Goal: Information Seeking & Learning: Learn about a topic

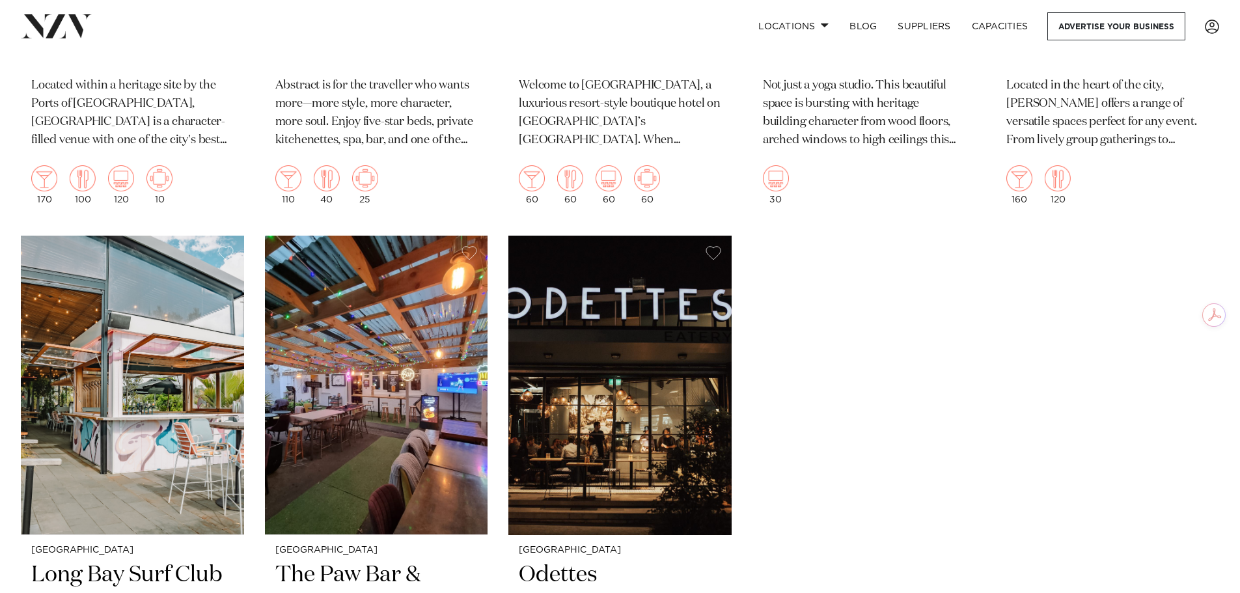
scroll to position [14103, 0]
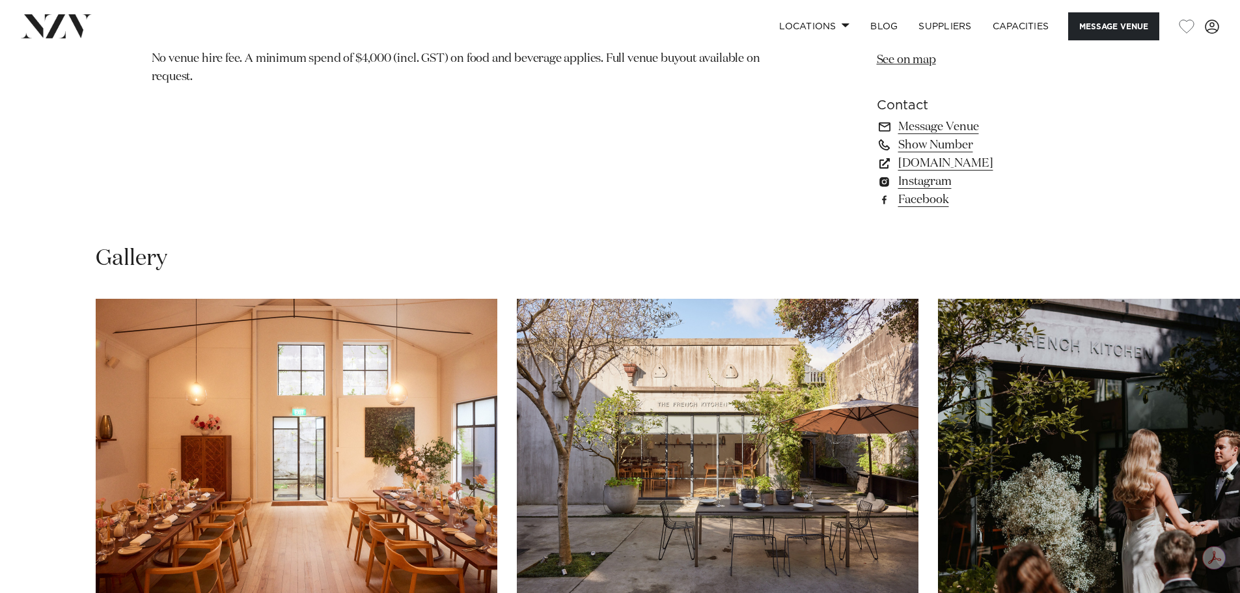
scroll to position [1302, 0]
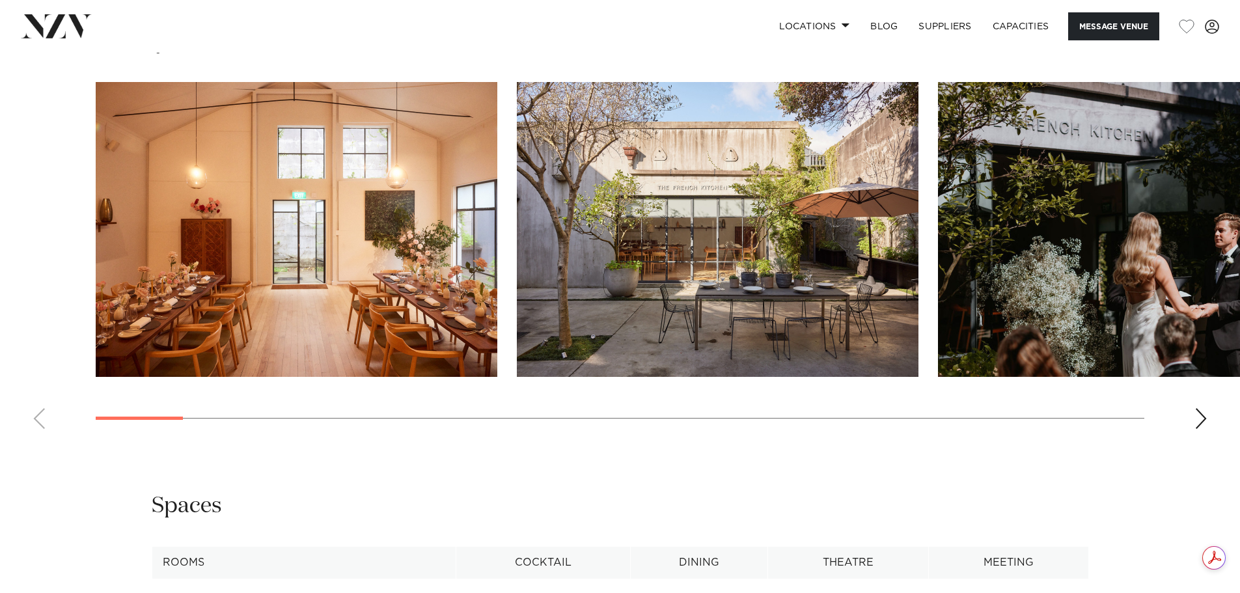
click at [1198, 422] on div "Next slide" at bounding box center [1200, 418] width 13 height 21
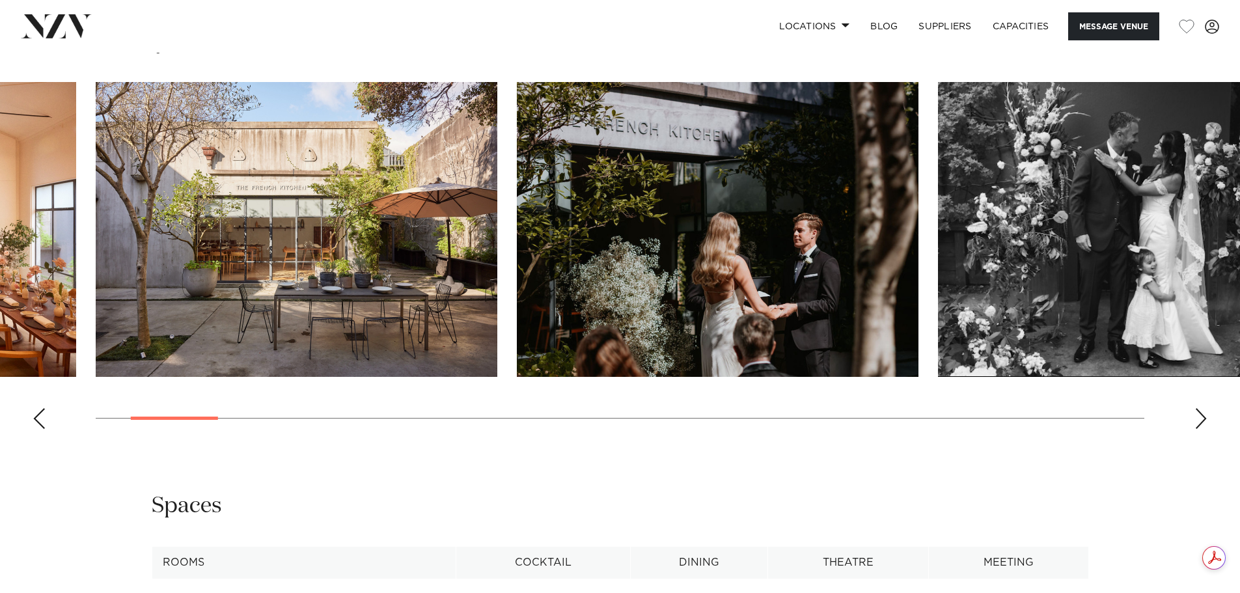
click at [1198, 422] on div "Next slide" at bounding box center [1200, 418] width 13 height 21
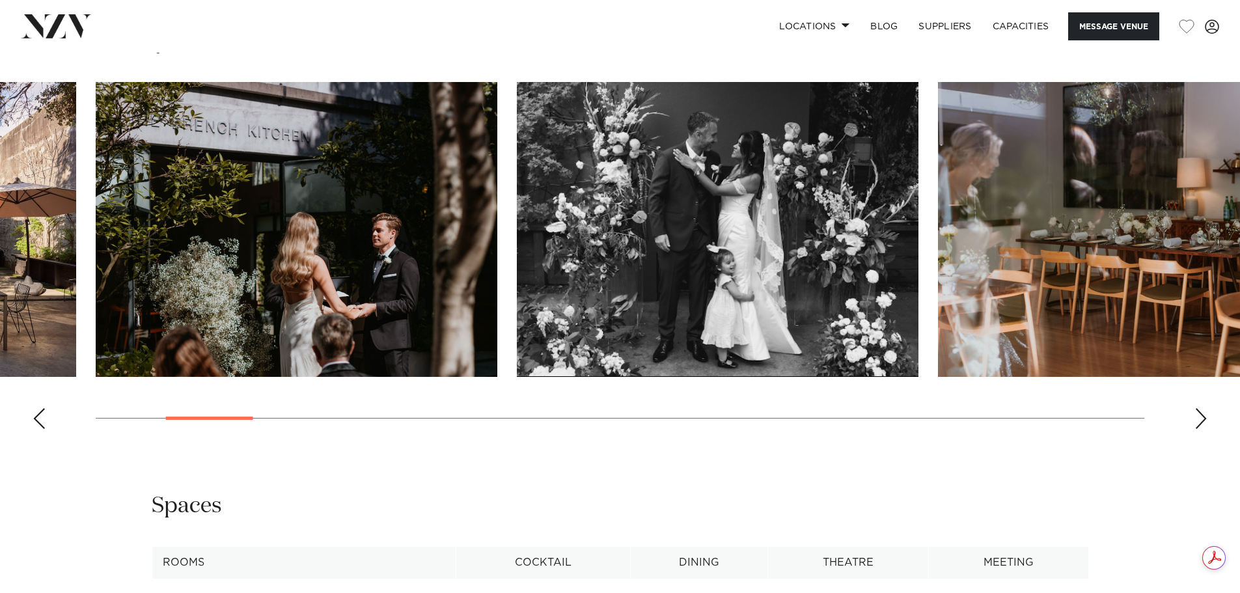
click at [1198, 422] on div "Next slide" at bounding box center [1200, 418] width 13 height 21
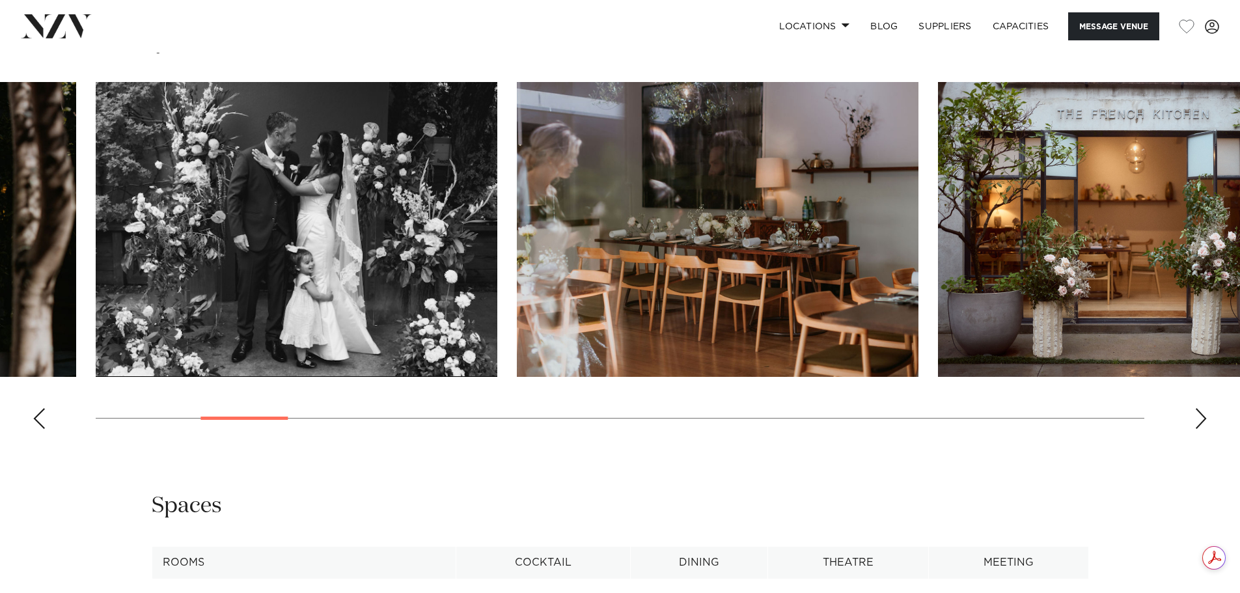
click at [1198, 422] on div "Next slide" at bounding box center [1200, 418] width 13 height 21
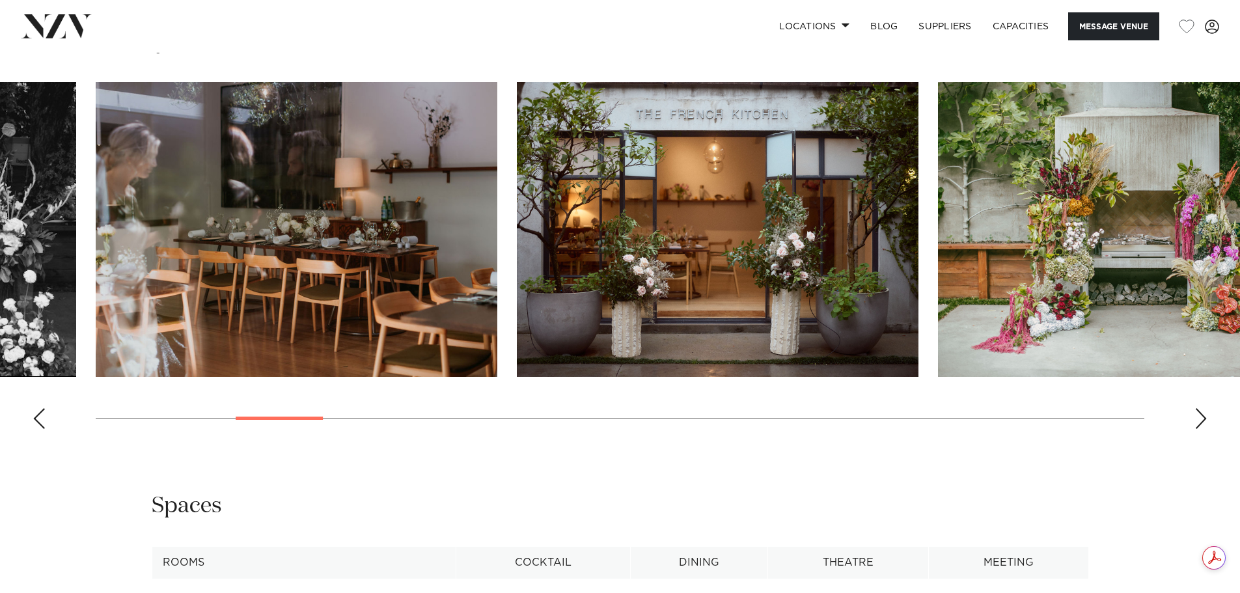
click at [1198, 422] on div "Next slide" at bounding box center [1200, 418] width 13 height 21
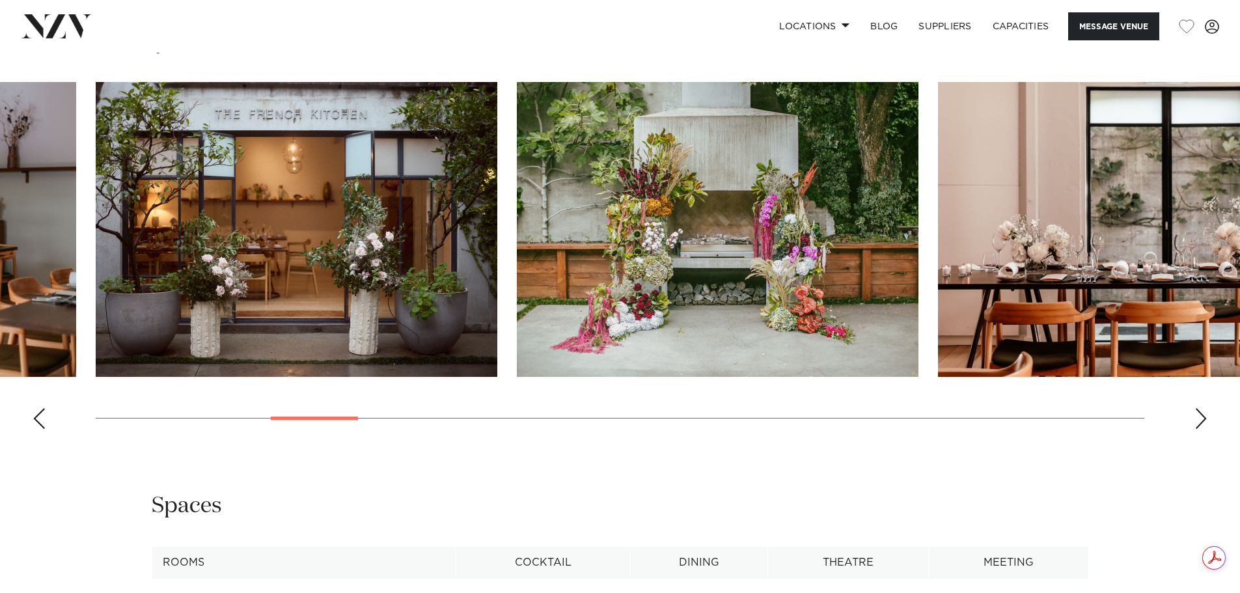
click at [1198, 422] on div "Next slide" at bounding box center [1200, 418] width 13 height 21
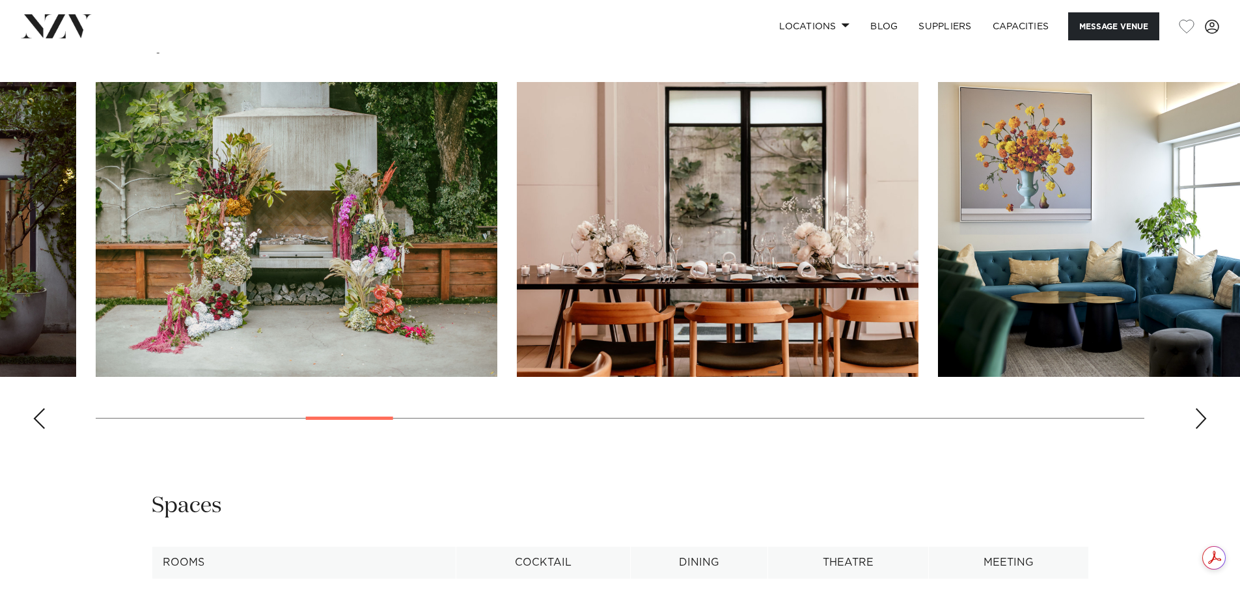
click at [1198, 422] on div "Next slide" at bounding box center [1200, 418] width 13 height 21
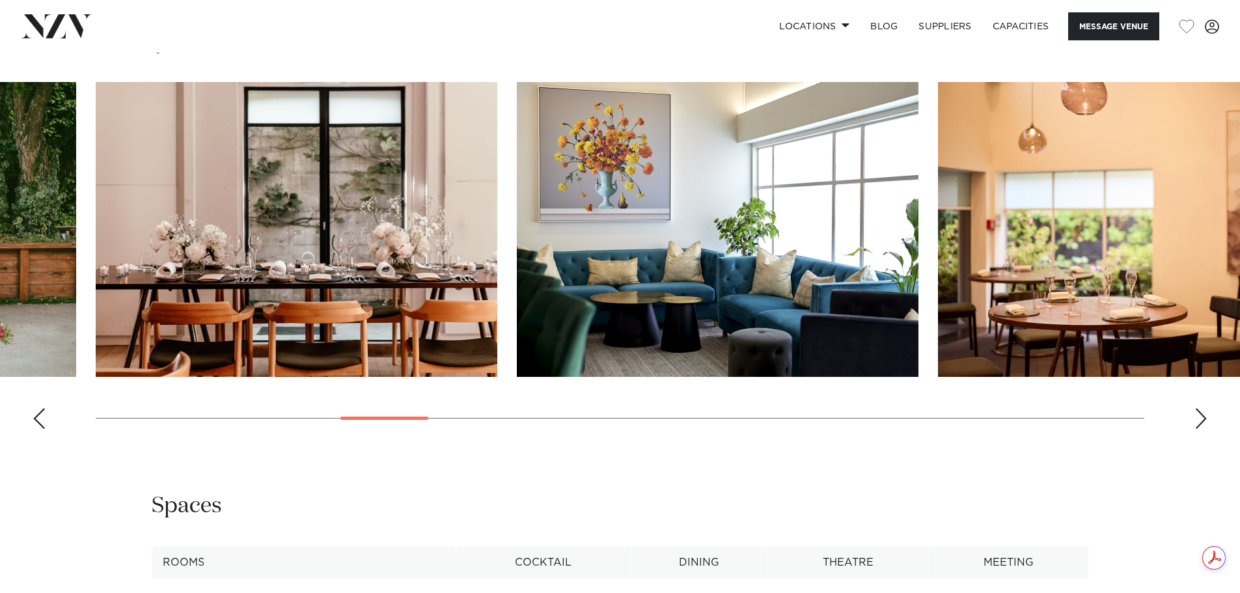
click at [1198, 422] on div "Next slide" at bounding box center [1200, 418] width 13 height 21
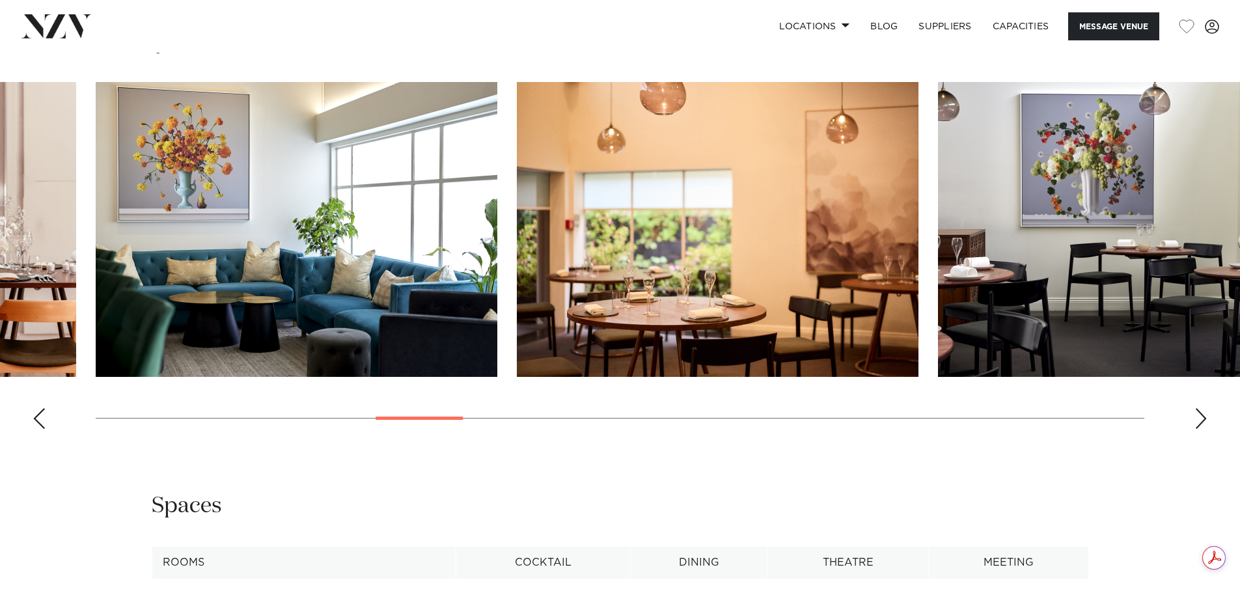
click at [1198, 422] on div "Next slide" at bounding box center [1200, 418] width 13 height 21
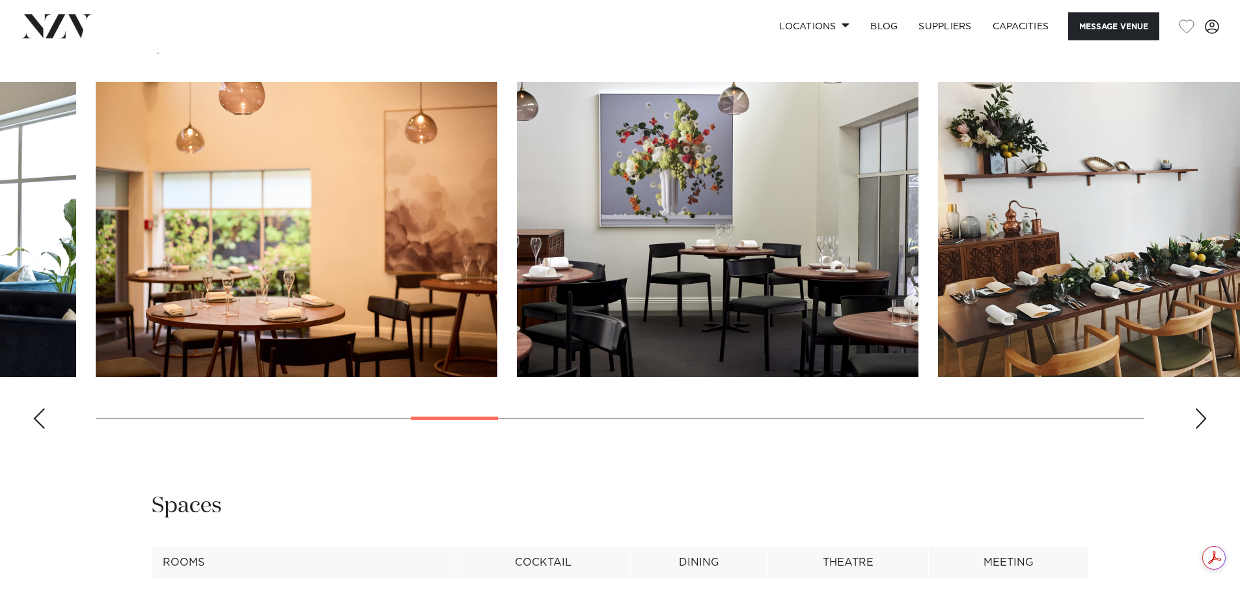
click at [1198, 422] on div "Next slide" at bounding box center [1200, 418] width 13 height 21
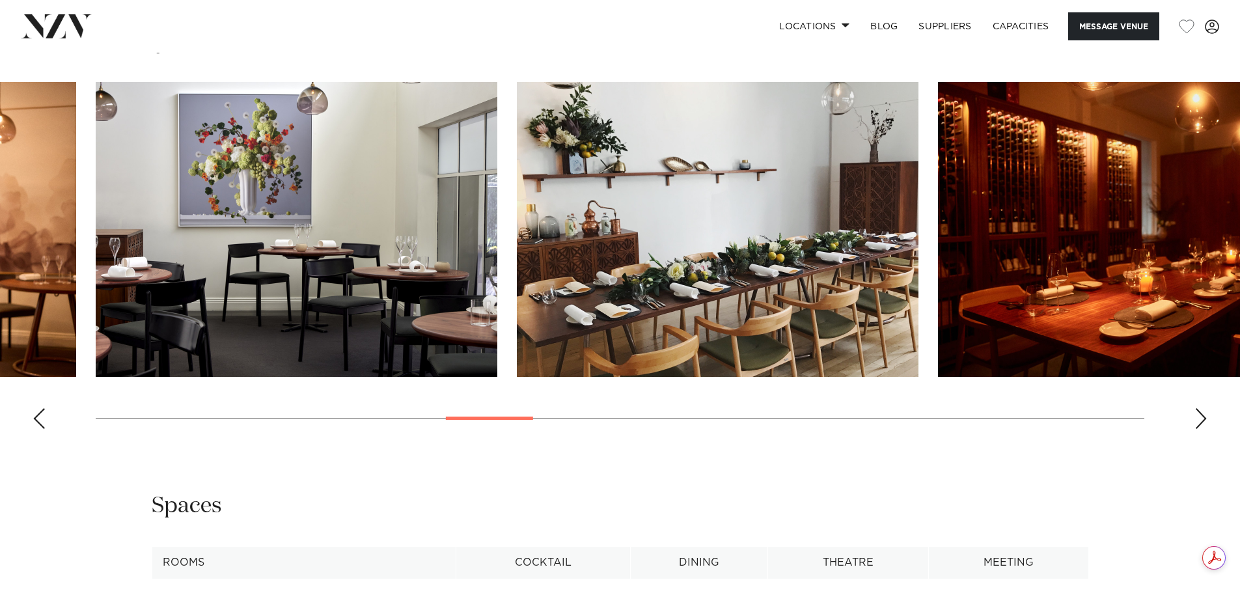
click at [1198, 422] on div "Next slide" at bounding box center [1200, 418] width 13 height 21
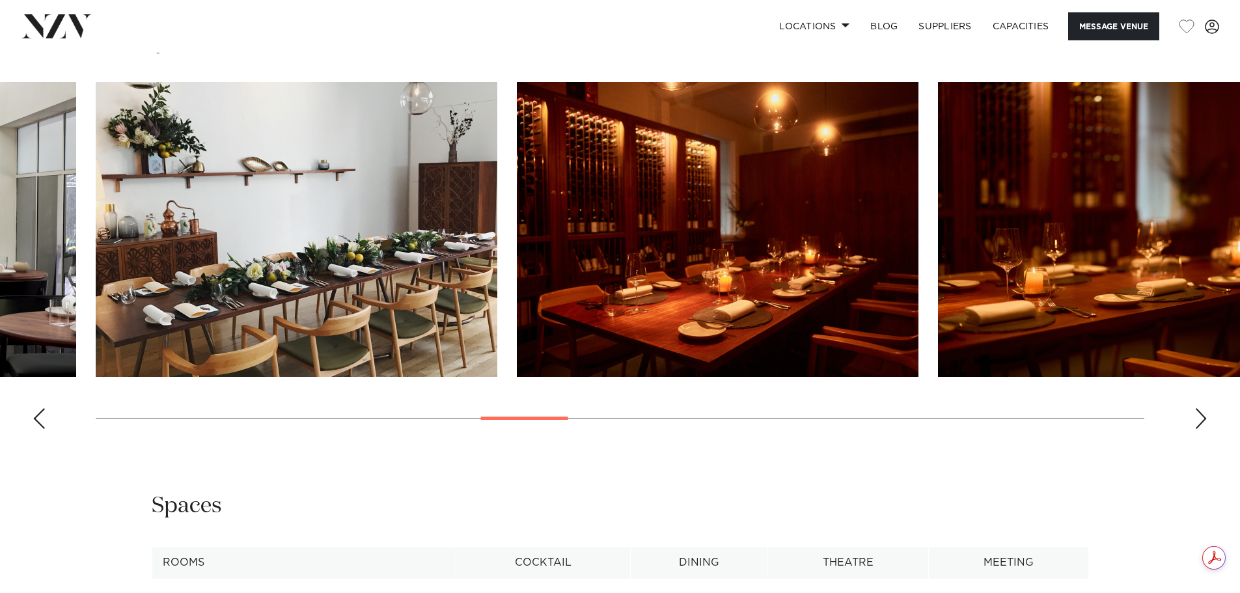
click at [1198, 422] on div "Next slide" at bounding box center [1200, 418] width 13 height 21
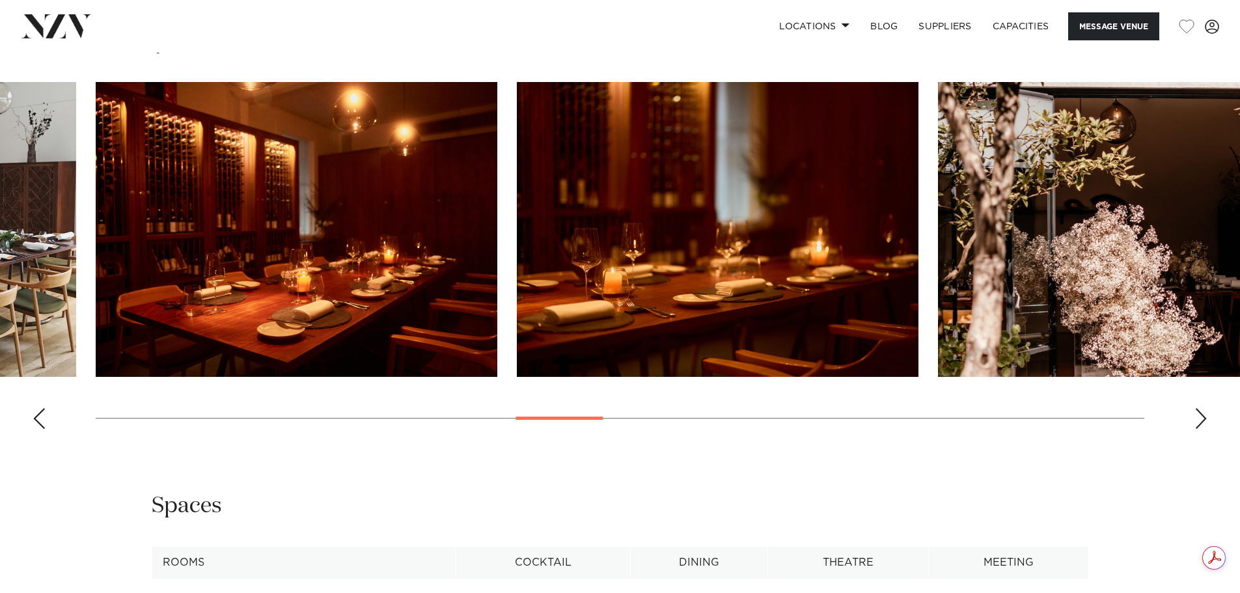
click at [1198, 422] on div "Next slide" at bounding box center [1200, 418] width 13 height 21
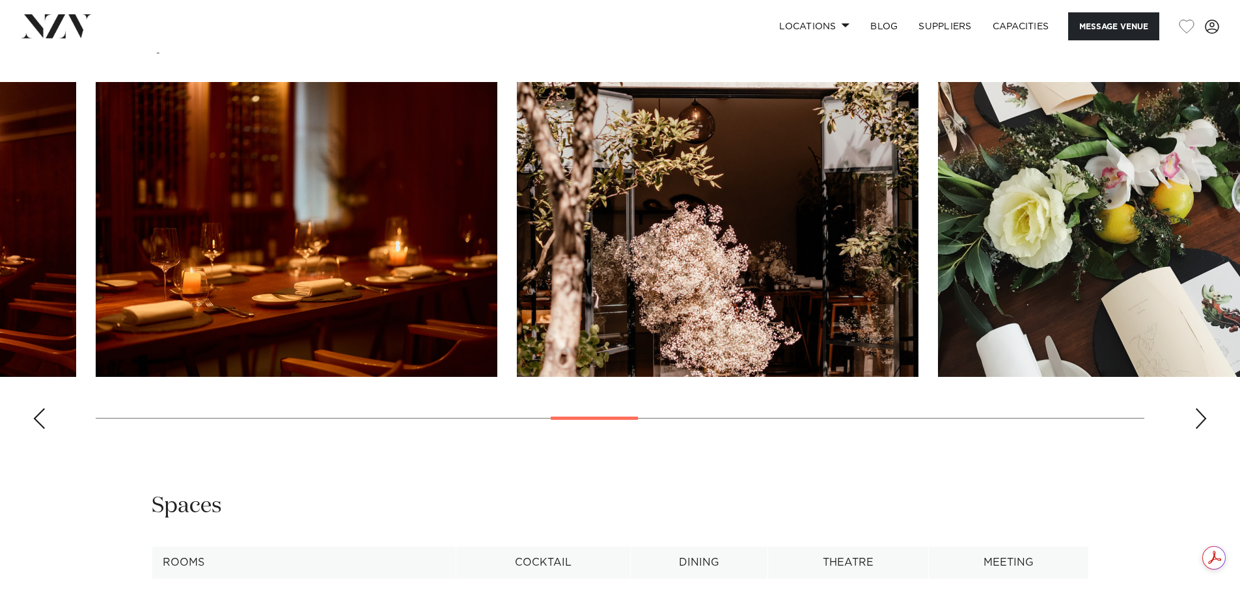
click at [1198, 422] on div "Next slide" at bounding box center [1200, 418] width 13 height 21
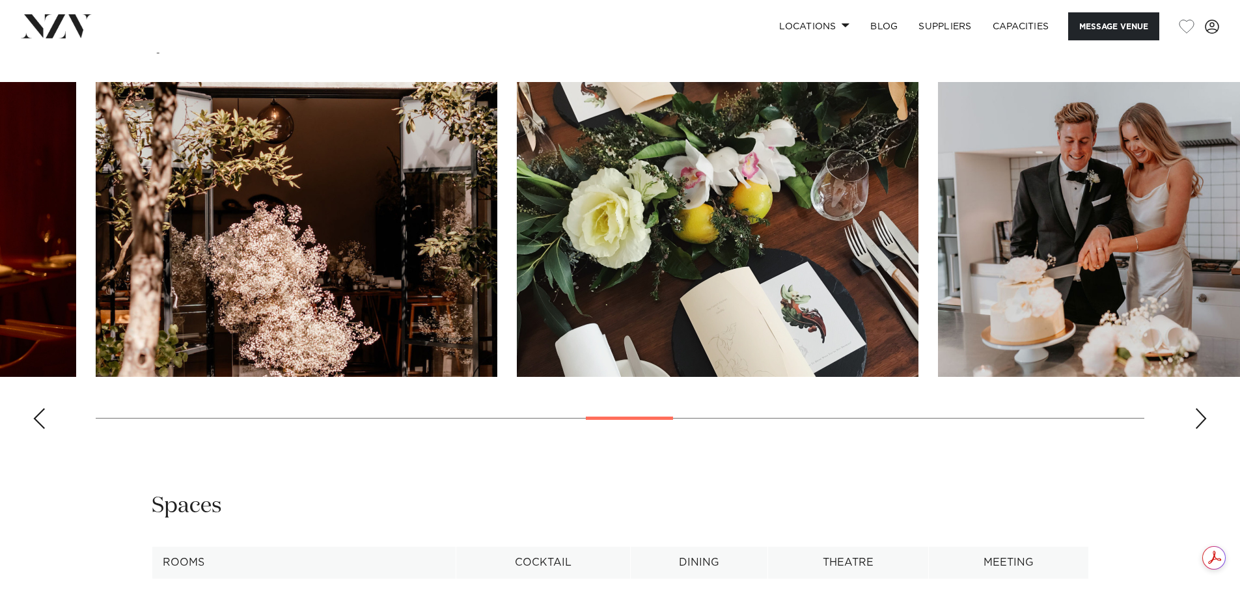
click at [1198, 422] on div "Next slide" at bounding box center [1200, 418] width 13 height 21
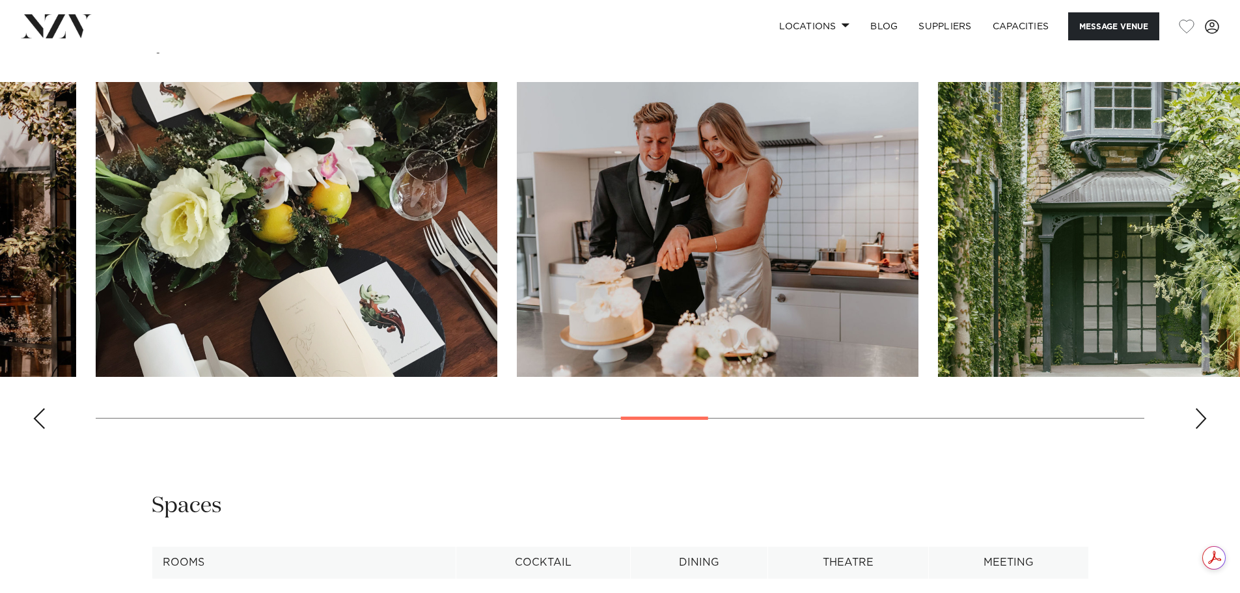
click at [1198, 422] on div "Next slide" at bounding box center [1200, 418] width 13 height 21
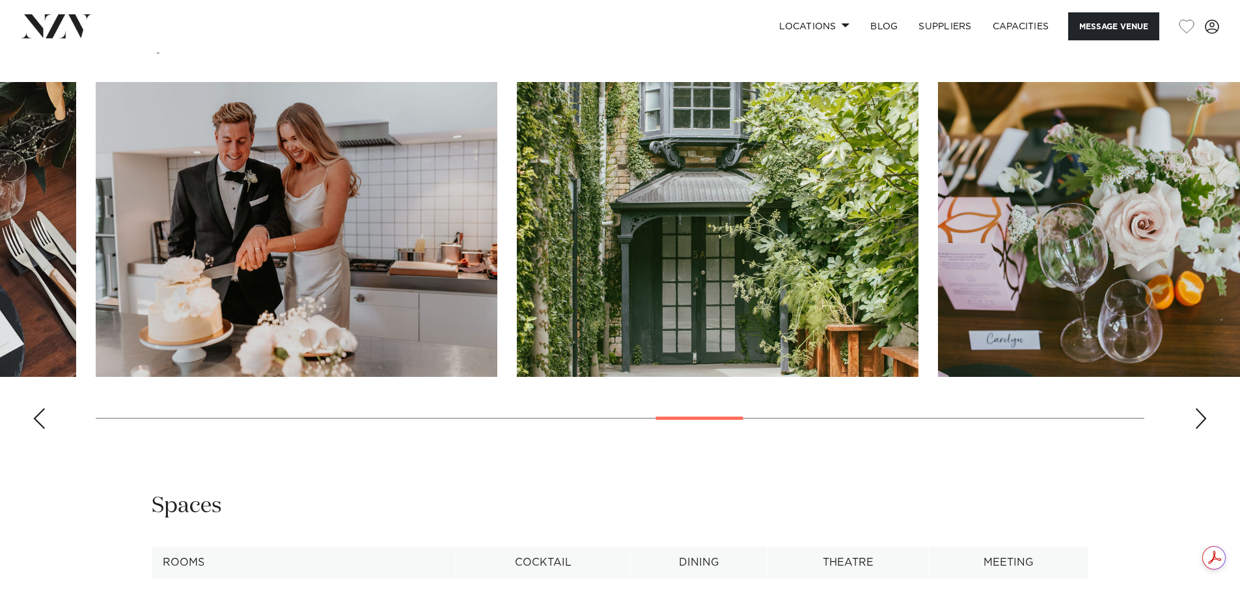
click at [1198, 422] on div "Next slide" at bounding box center [1200, 418] width 13 height 21
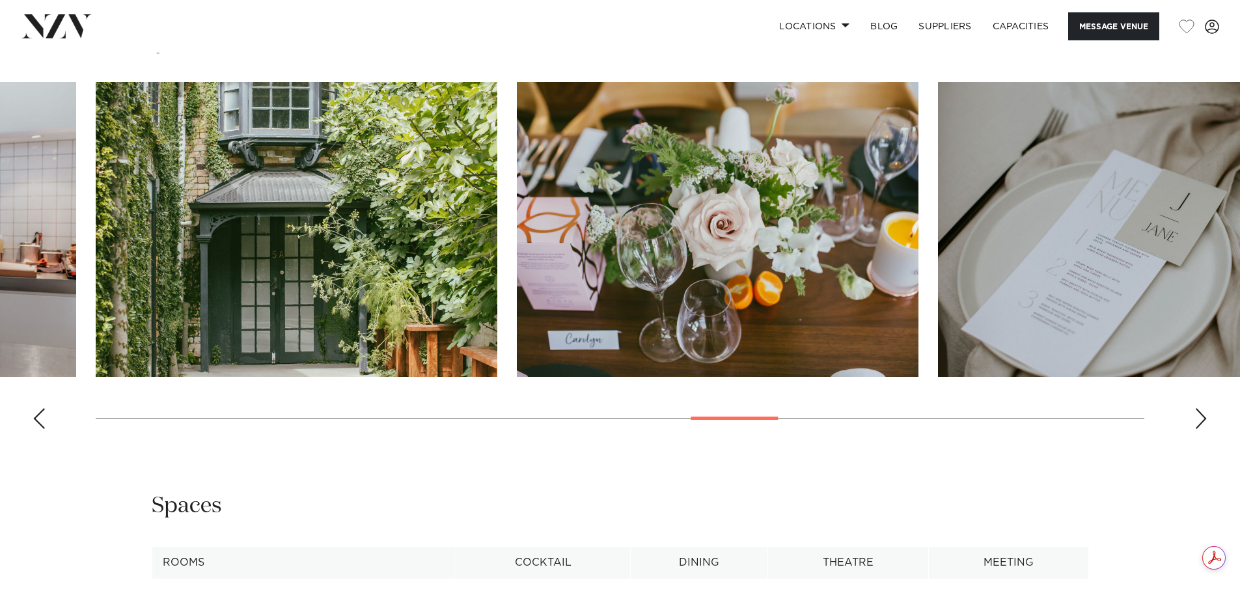
click at [1198, 422] on div "Next slide" at bounding box center [1200, 418] width 13 height 21
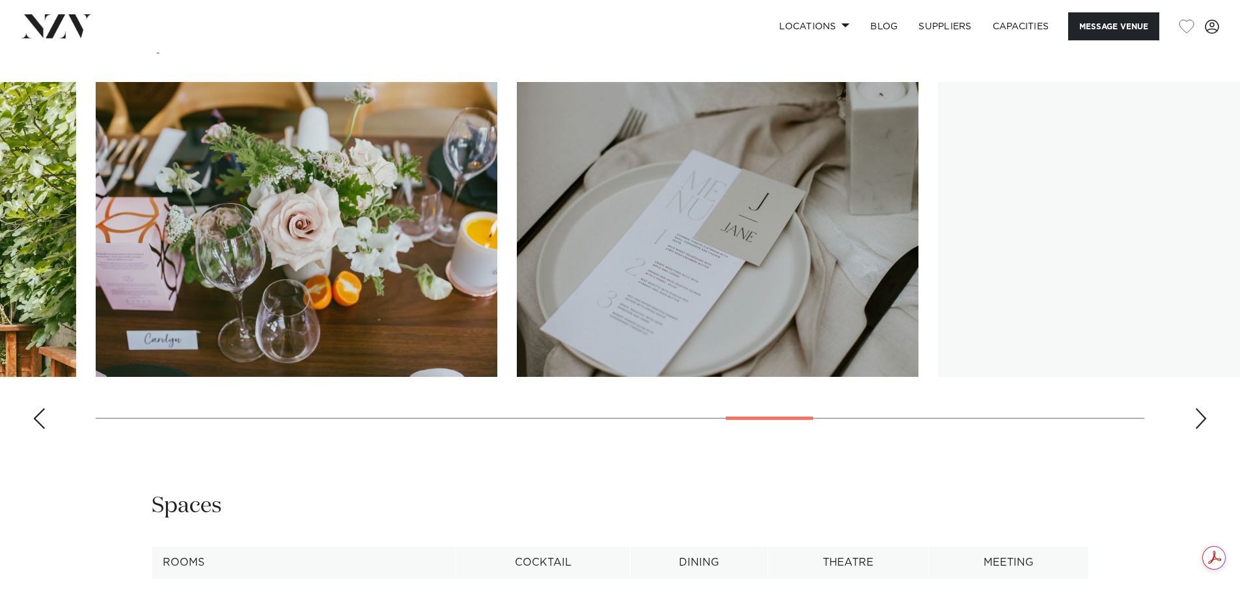
click at [1198, 422] on div "Next slide" at bounding box center [1200, 418] width 13 height 21
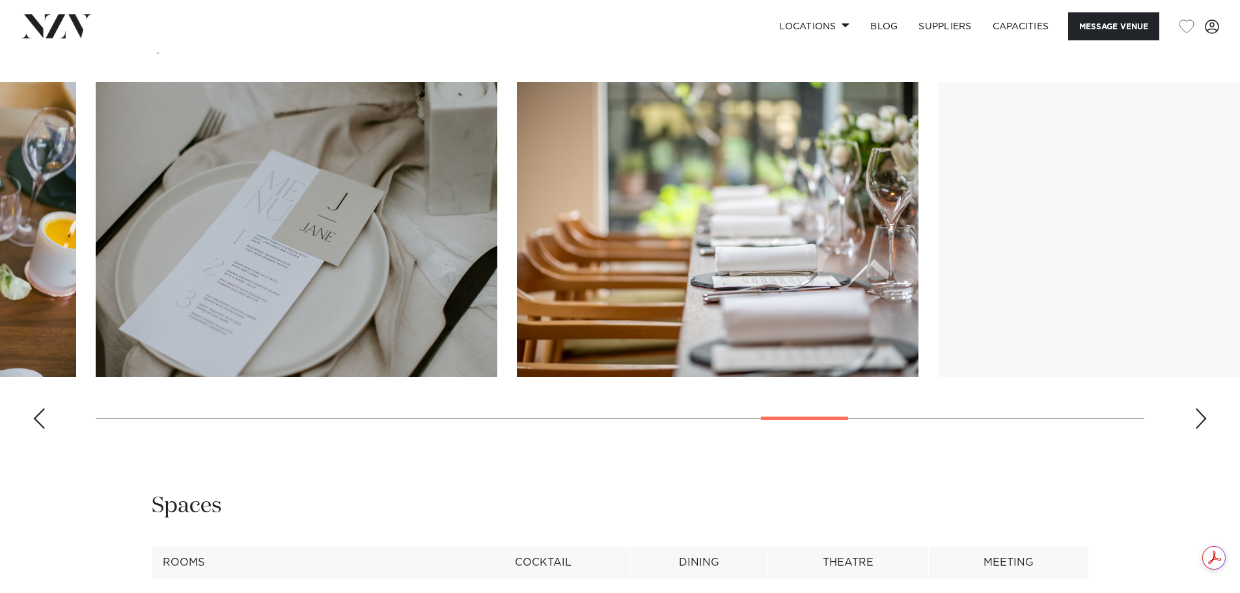
click at [1198, 422] on div "Next slide" at bounding box center [1200, 418] width 13 height 21
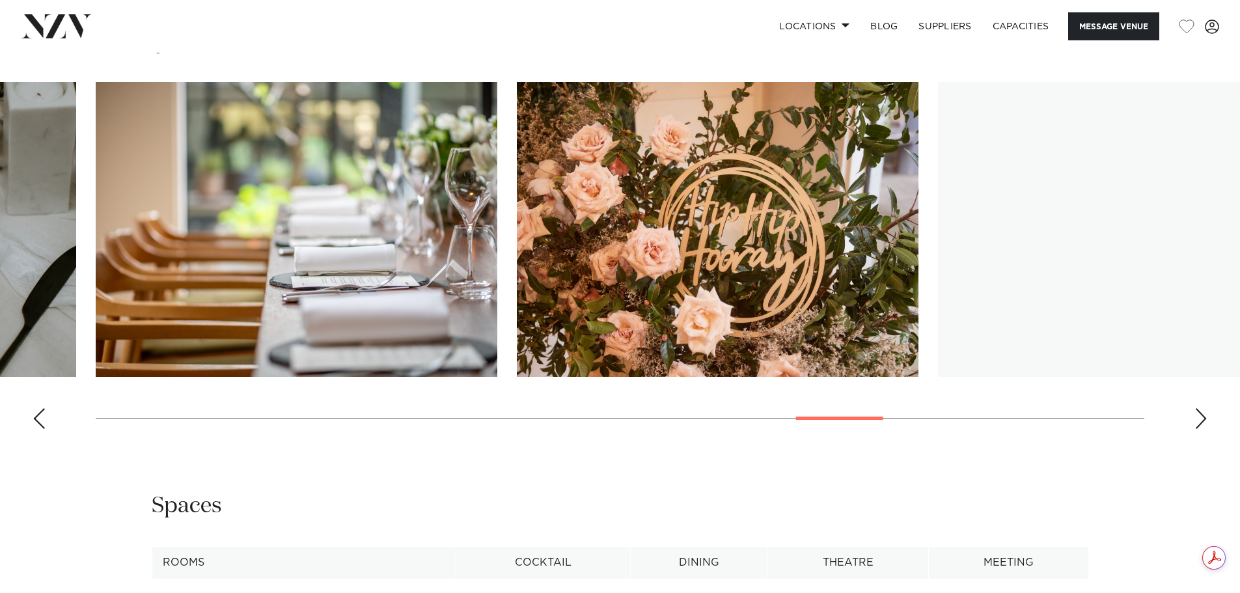
click at [1198, 422] on div "Next slide" at bounding box center [1200, 418] width 13 height 21
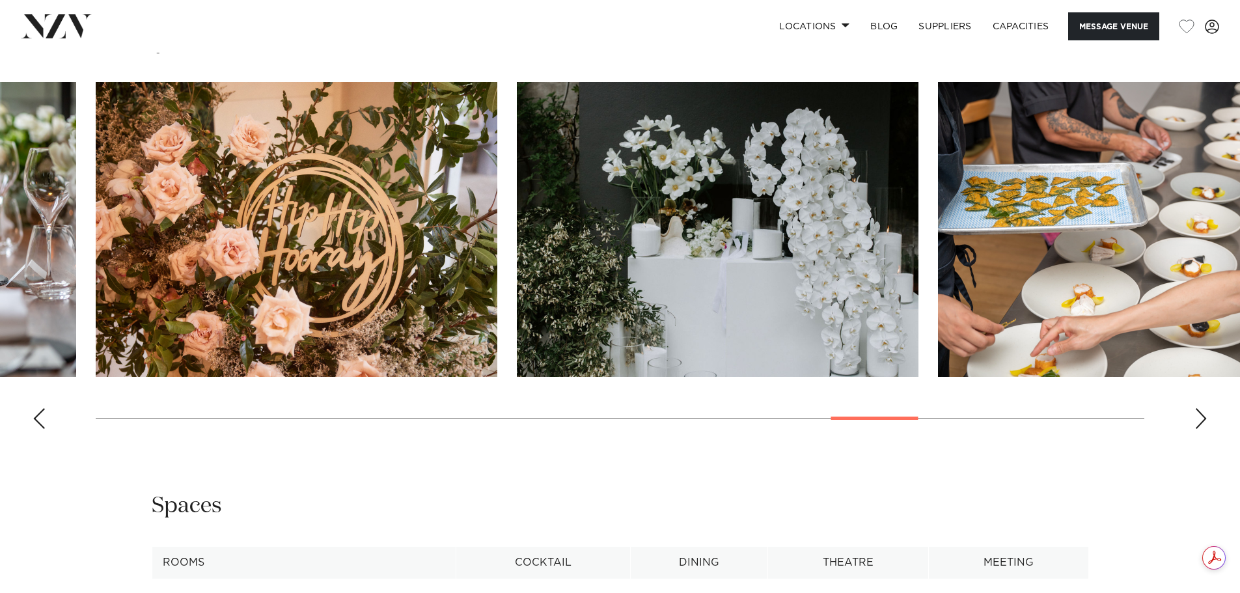
click at [1198, 422] on div "Next slide" at bounding box center [1200, 418] width 13 height 21
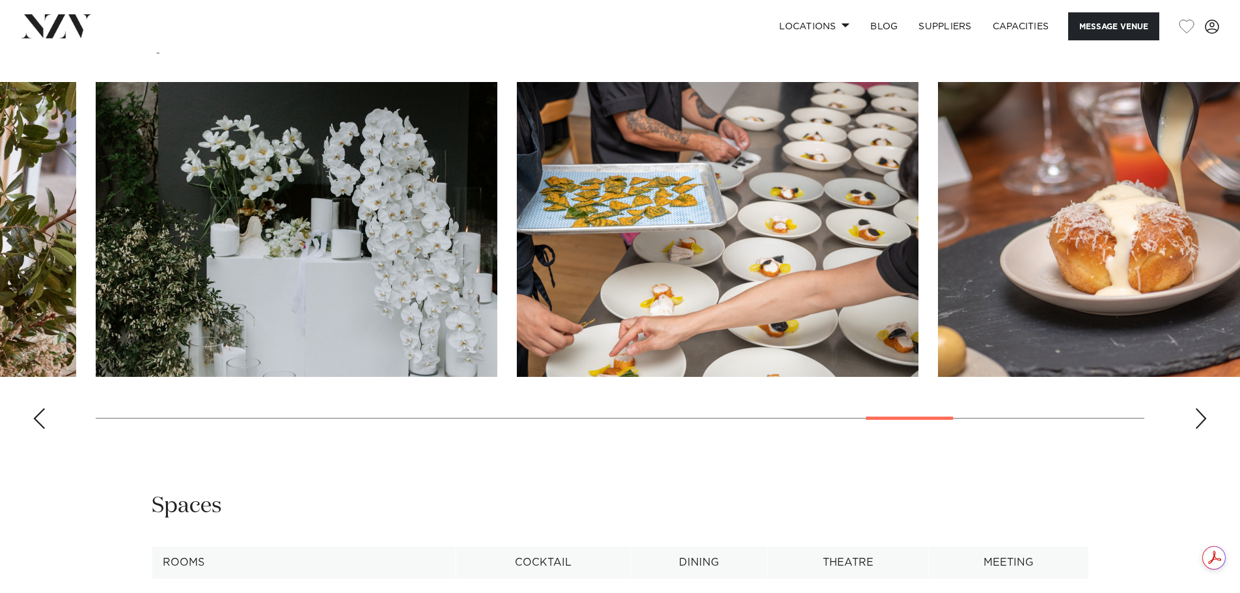
click at [1198, 422] on div "Next slide" at bounding box center [1200, 418] width 13 height 21
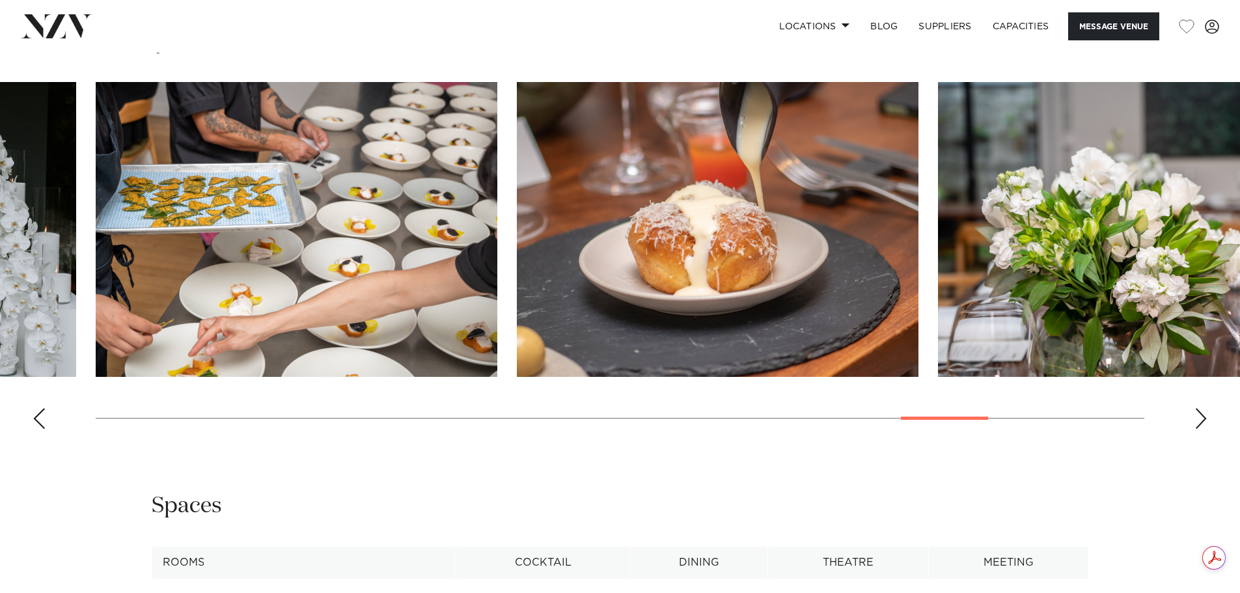
click at [1198, 422] on div "Next slide" at bounding box center [1200, 418] width 13 height 21
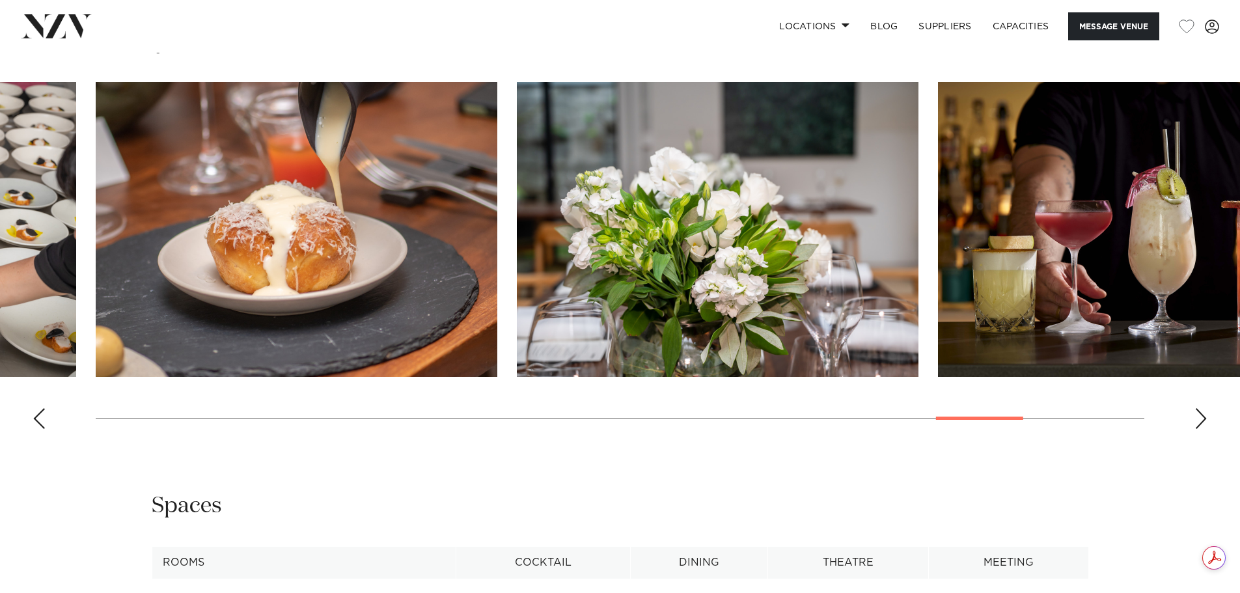
click at [1198, 422] on div "Next slide" at bounding box center [1200, 418] width 13 height 21
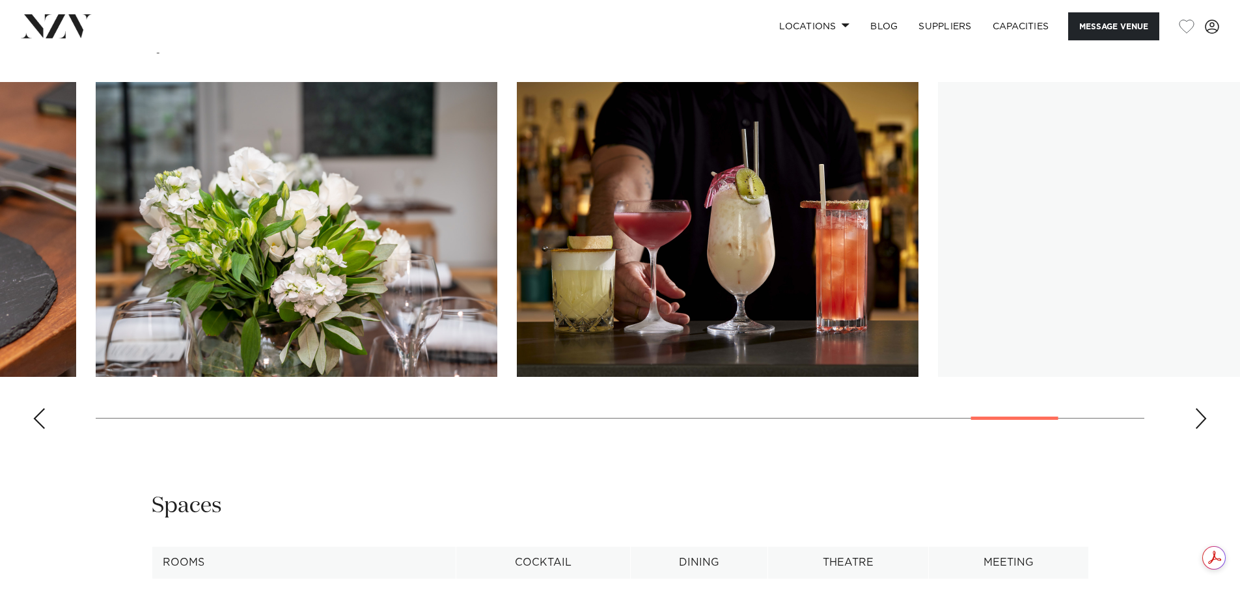
click at [1198, 422] on div "Next slide" at bounding box center [1200, 418] width 13 height 21
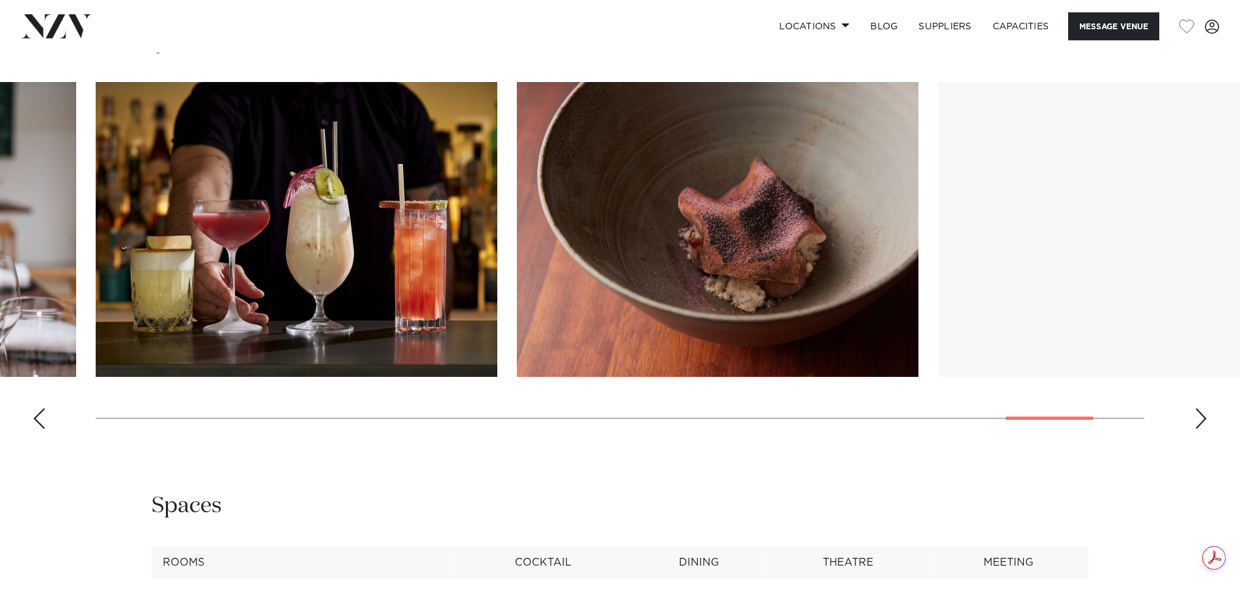
click at [1198, 422] on div "Next slide" at bounding box center [1200, 418] width 13 height 21
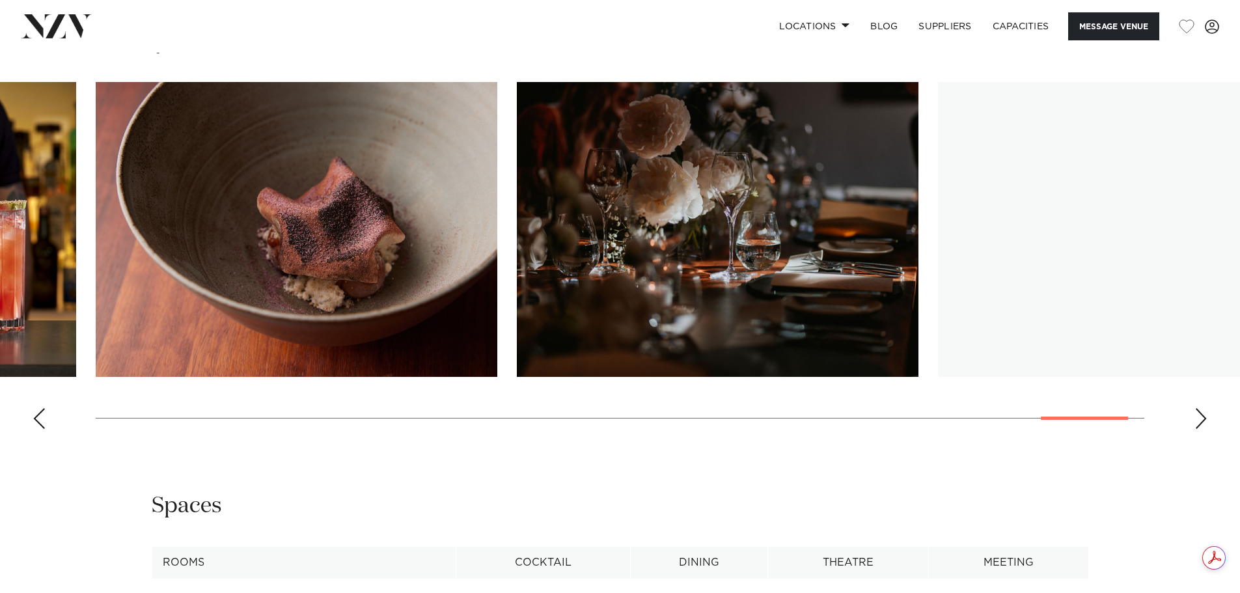
click at [1198, 422] on div "Next slide" at bounding box center [1200, 418] width 13 height 21
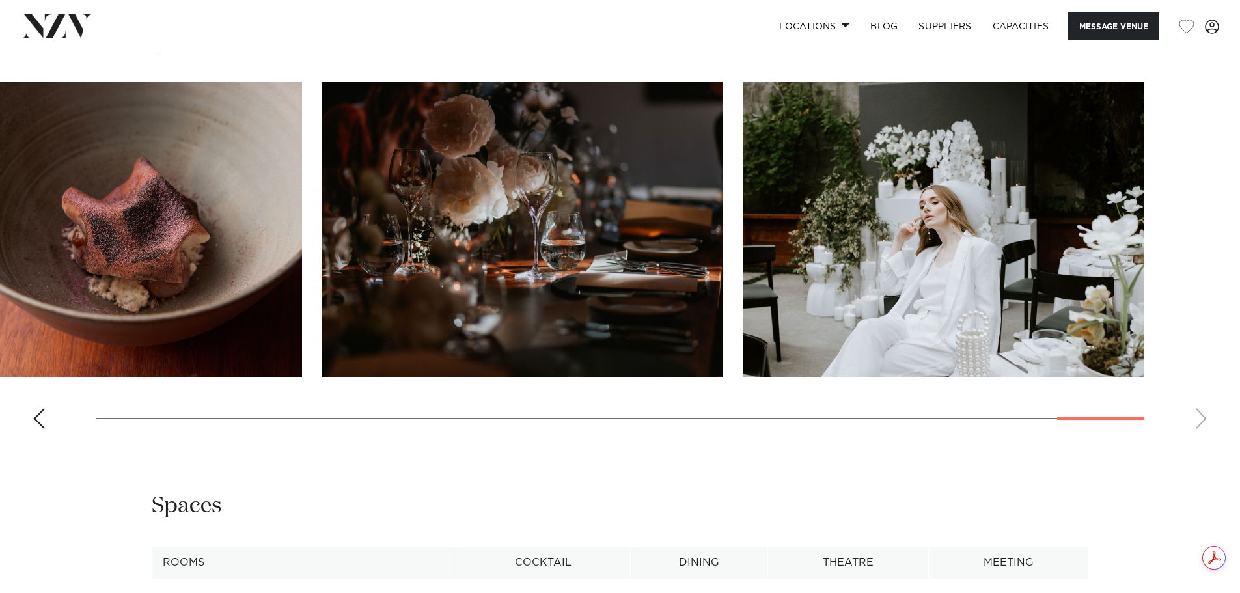
click at [1198, 422] on swiper-container at bounding box center [620, 260] width 1240 height 357
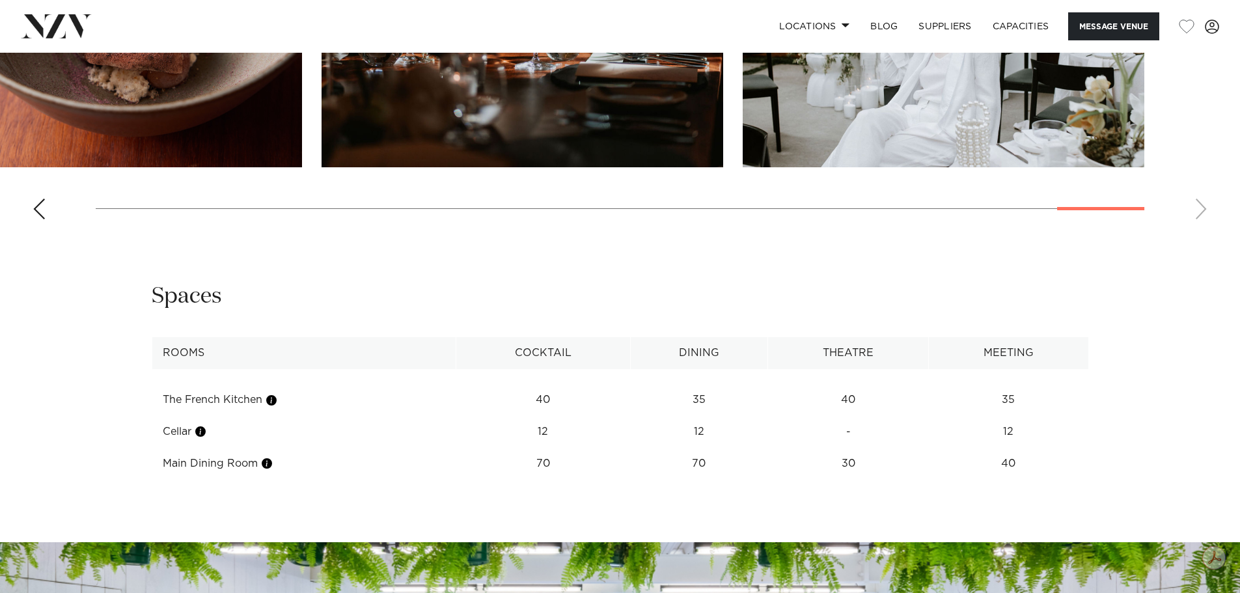
scroll to position [1519, 0]
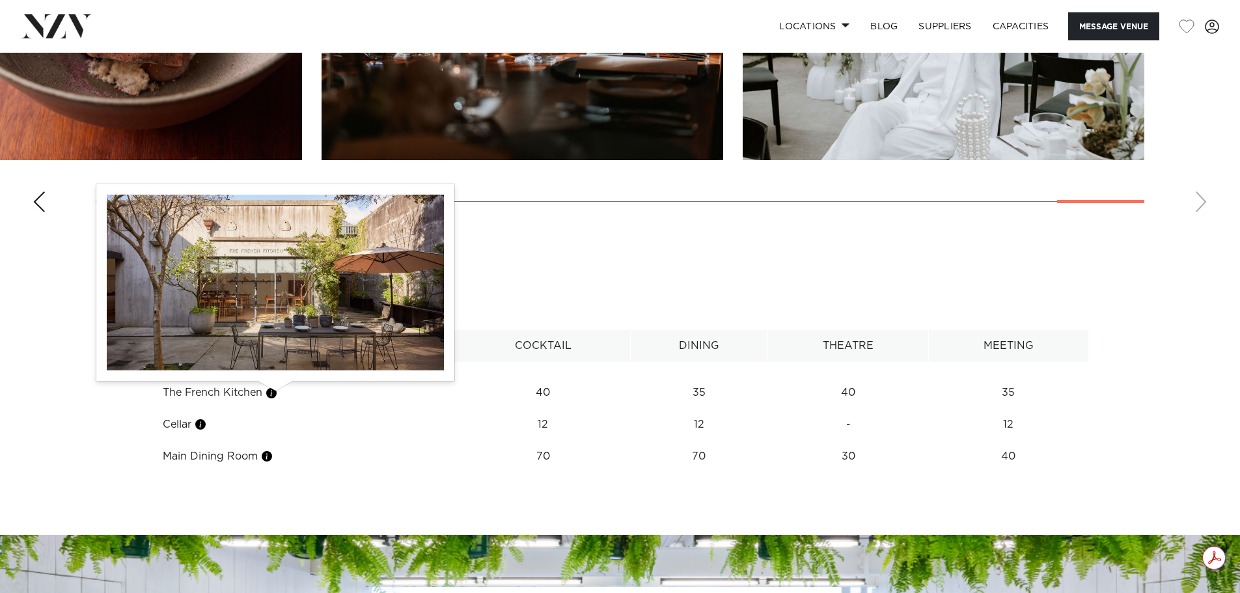
click at [271, 396] on button "button" at bounding box center [271, 393] width 13 height 13
click at [275, 395] on button "button" at bounding box center [271, 393] width 13 height 13
click at [271, 396] on button "button" at bounding box center [271, 393] width 13 height 13
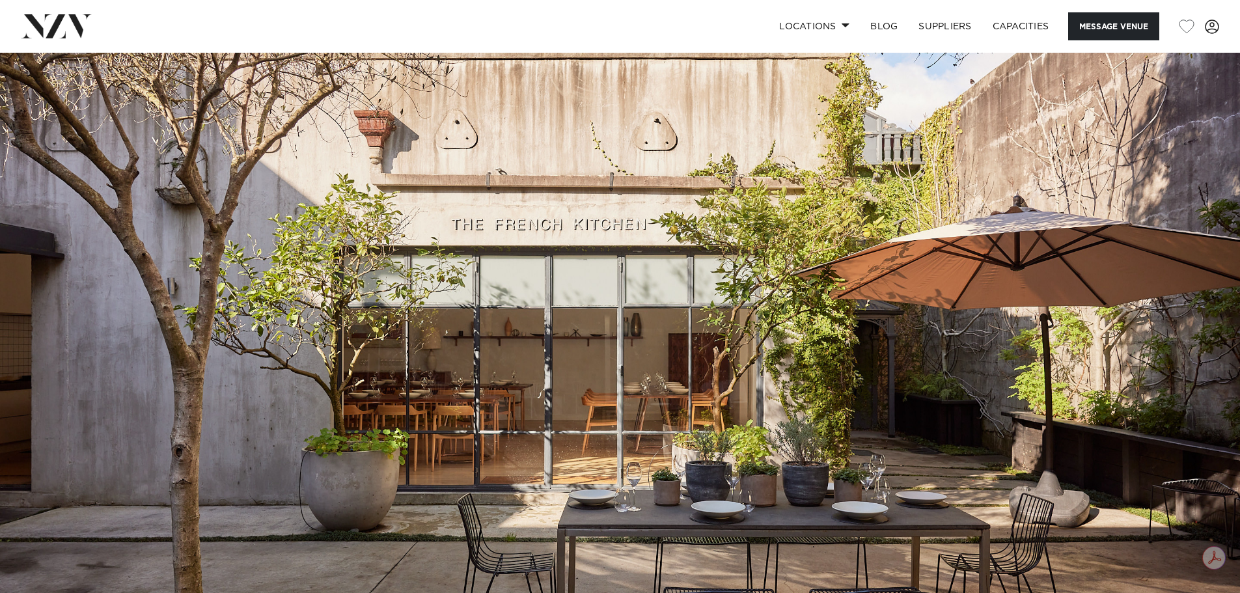
scroll to position [0, 0]
